Goal: Use online tool/utility: Utilize a website feature to perform a specific function

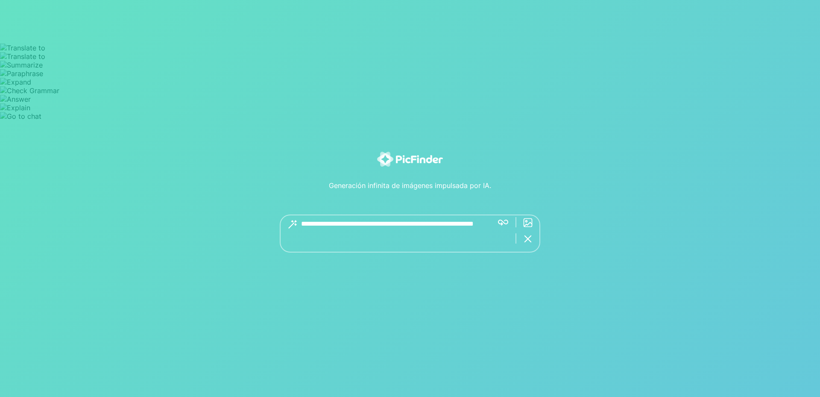
click at [315, 227] on textarea at bounding box center [393, 233] width 185 height 38
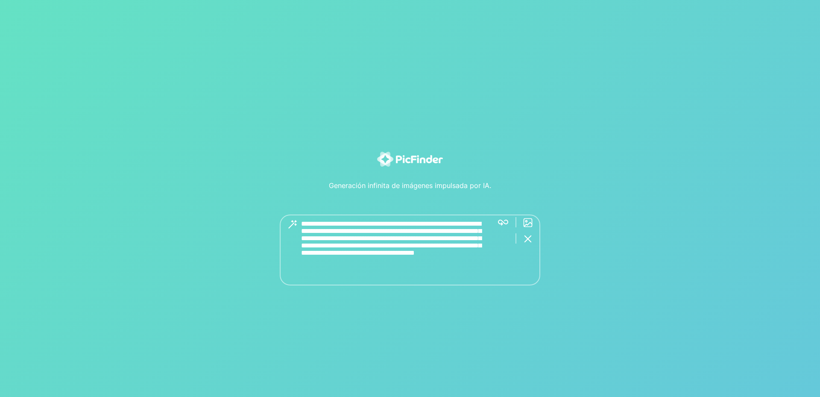
type textarea "**********"
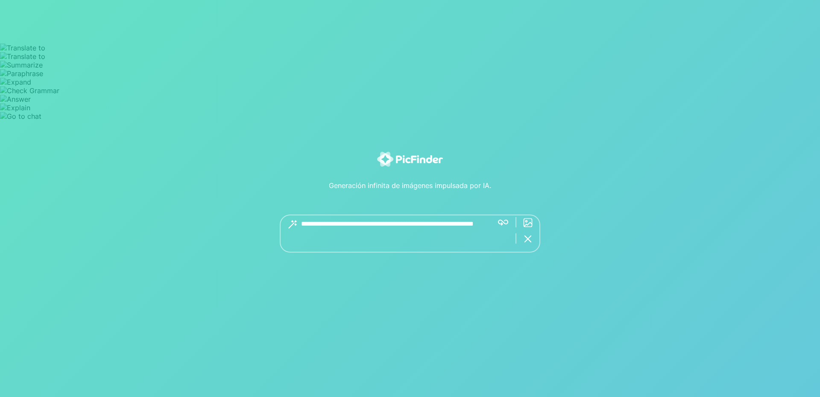
click at [308, 227] on textarea at bounding box center [393, 233] width 185 height 38
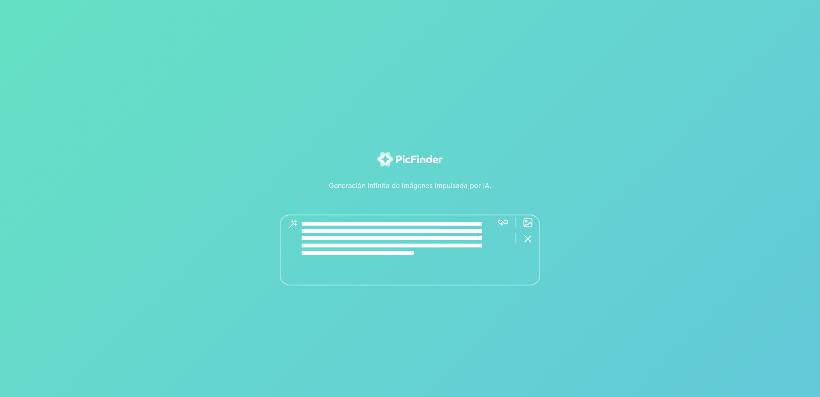
type textarea "**********"
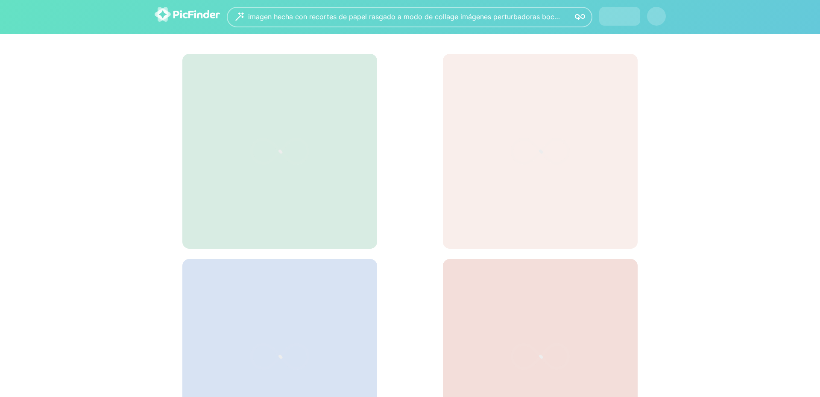
click at [502, 34] on div "**********" at bounding box center [410, 17] width 820 height 34
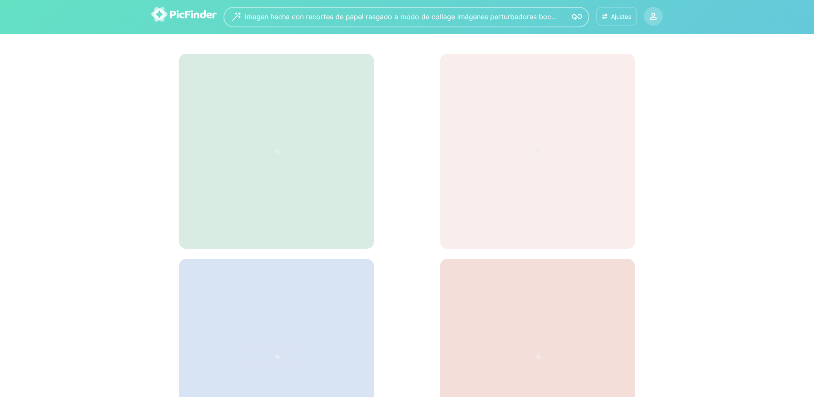
click at [611, 15] on font "Ajustes" at bounding box center [621, 16] width 20 height 7
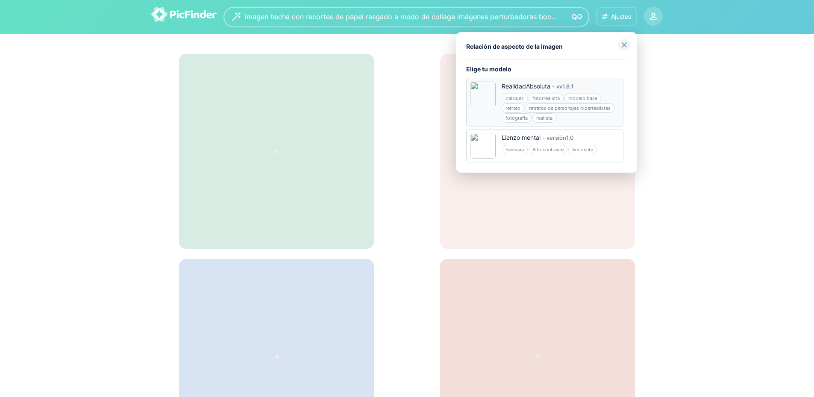
click at [572, 107] on font "retratos de personajes hiperrealistas" at bounding box center [570, 108] width 82 height 6
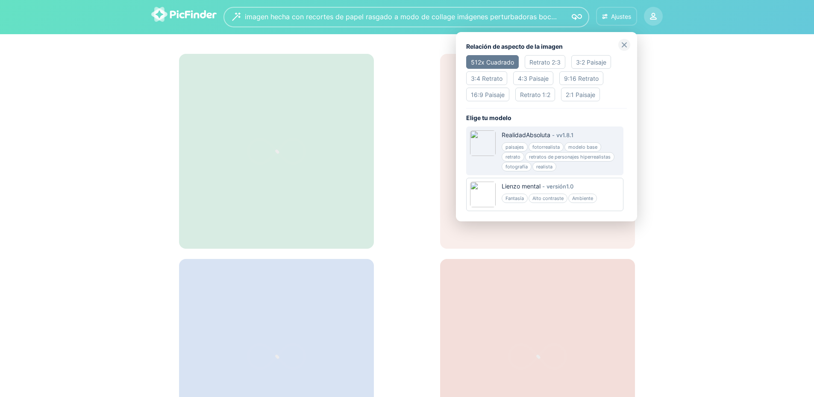
click at [478, 93] on font "16:9 Paisaje" at bounding box center [488, 94] width 34 height 7
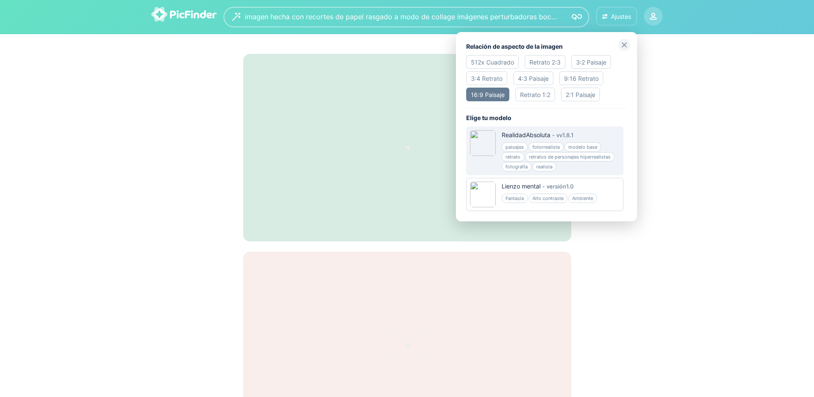
click at [625, 41] on img at bounding box center [624, 45] width 12 height 12
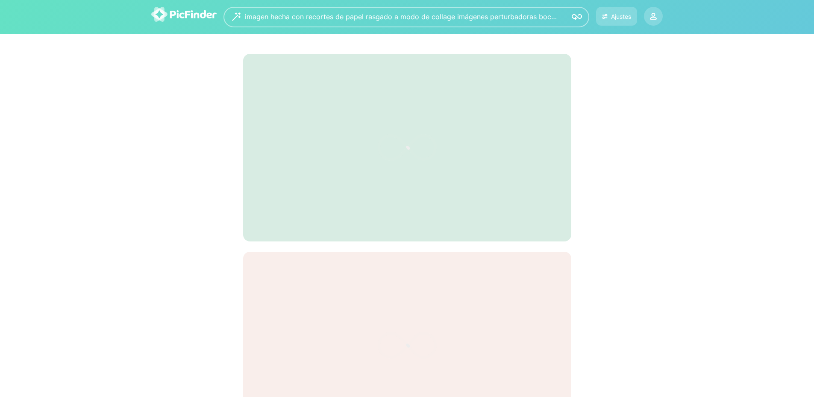
click at [525, 132] on div at bounding box center [407, 148] width 328 height 188
drag, startPoint x: 609, startPoint y: 65, endPoint x: 615, endPoint y: 17, distance: 48.2
click at [655, 17] on icon at bounding box center [653, 18] width 6 height 2
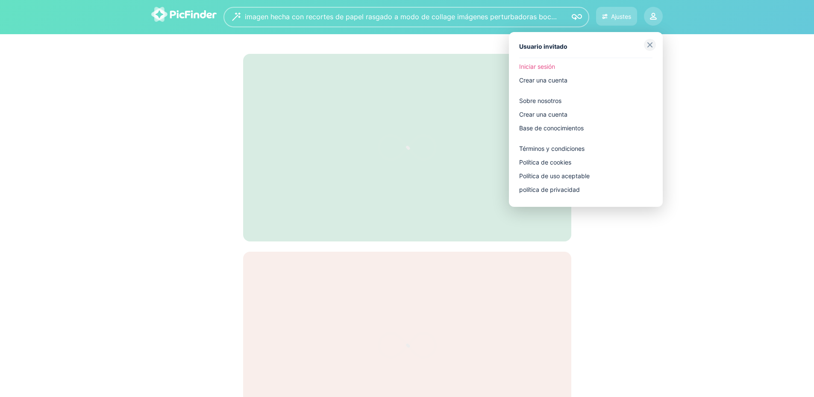
click at [534, 66] on font "Iniciar sesión" at bounding box center [537, 66] width 36 height 7
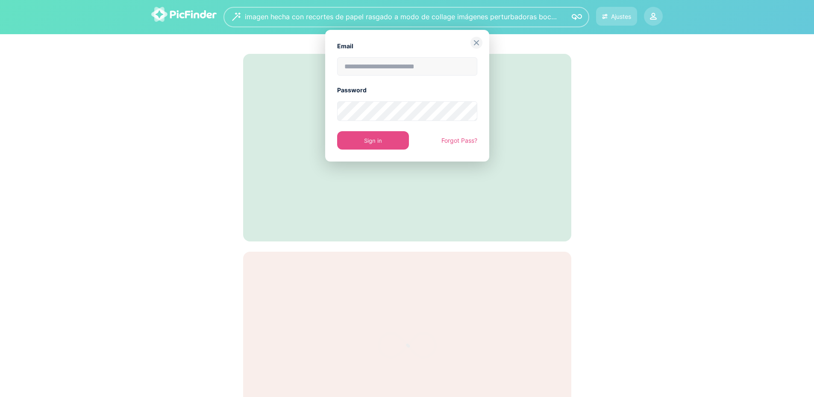
click at [390, 65] on input "email" at bounding box center [407, 66] width 140 height 18
click at [478, 41] on img at bounding box center [476, 43] width 12 height 12
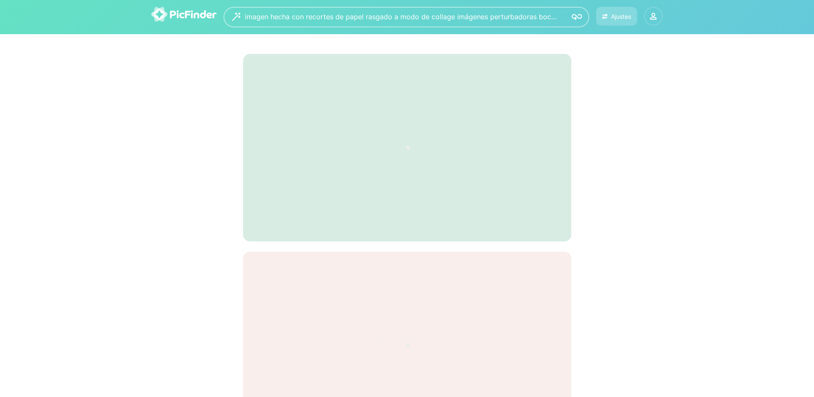
click at [654, 15] on icon at bounding box center [653, 16] width 7 height 7
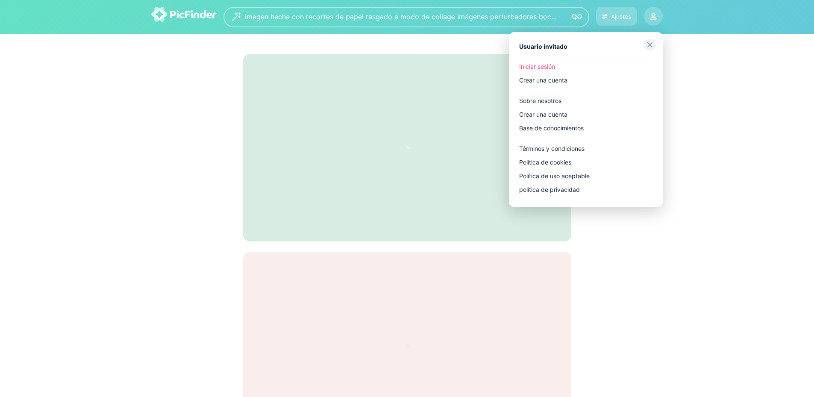
click at [556, 45] on font "Usuario invitado" at bounding box center [543, 46] width 48 height 7
click at [653, 43] on img at bounding box center [650, 45] width 12 height 12
